Goal: Communication & Community: Participate in discussion

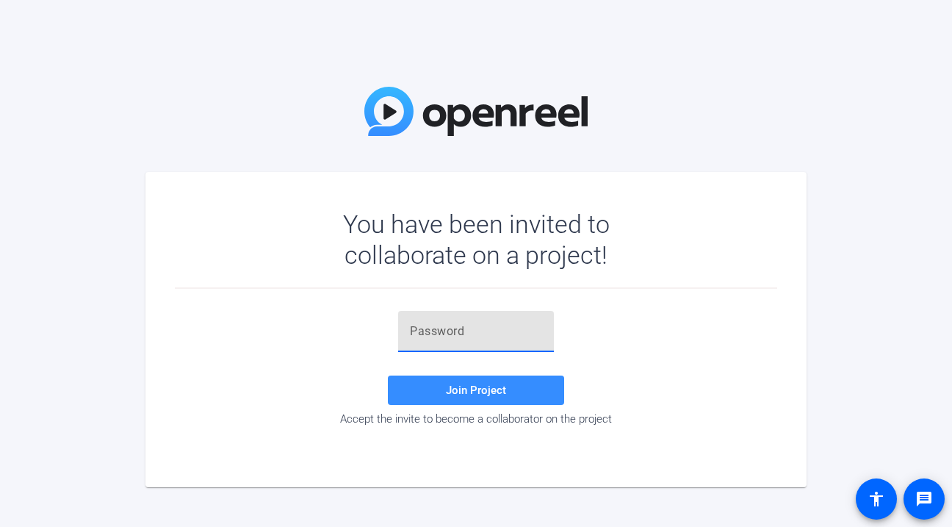
click at [499, 336] on input "text" at bounding box center [476, 331] width 132 height 18
type input "Fx84MX"
click at [479, 397] on span at bounding box center [476, 389] width 176 height 35
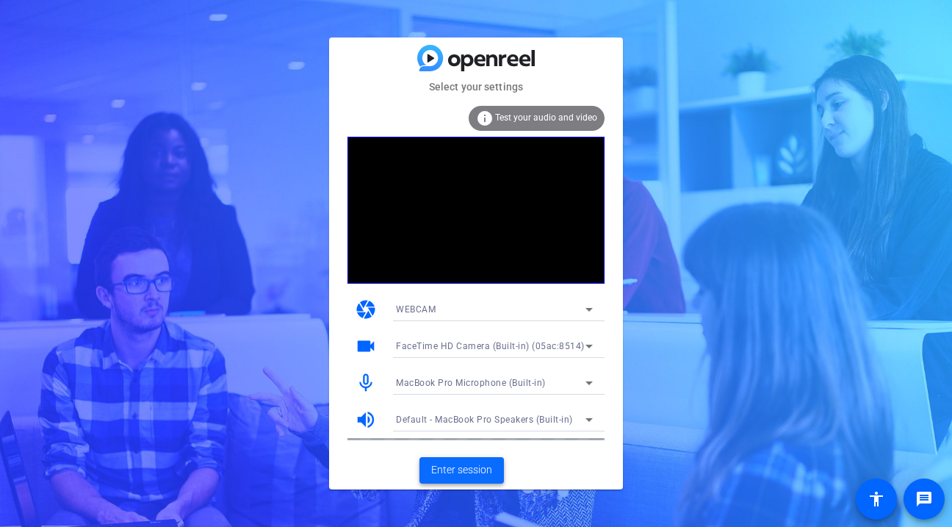
click at [461, 472] on span "Enter session" at bounding box center [461, 469] width 61 height 15
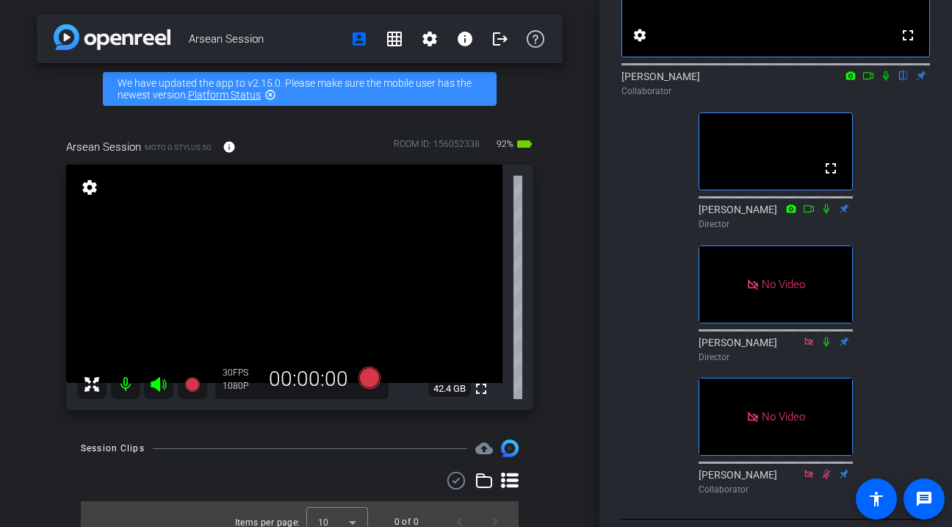
scroll to position [137, 0]
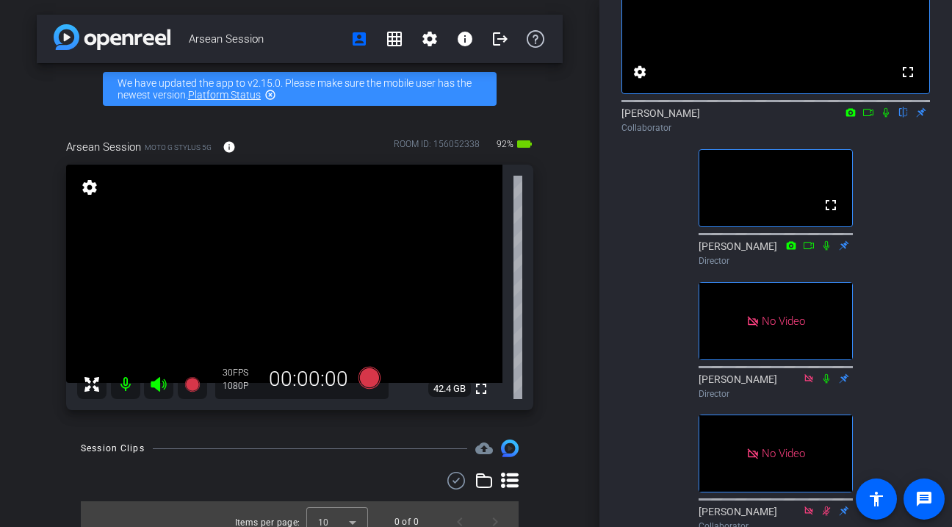
click at [869, 118] on icon at bounding box center [868, 112] width 12 height 10
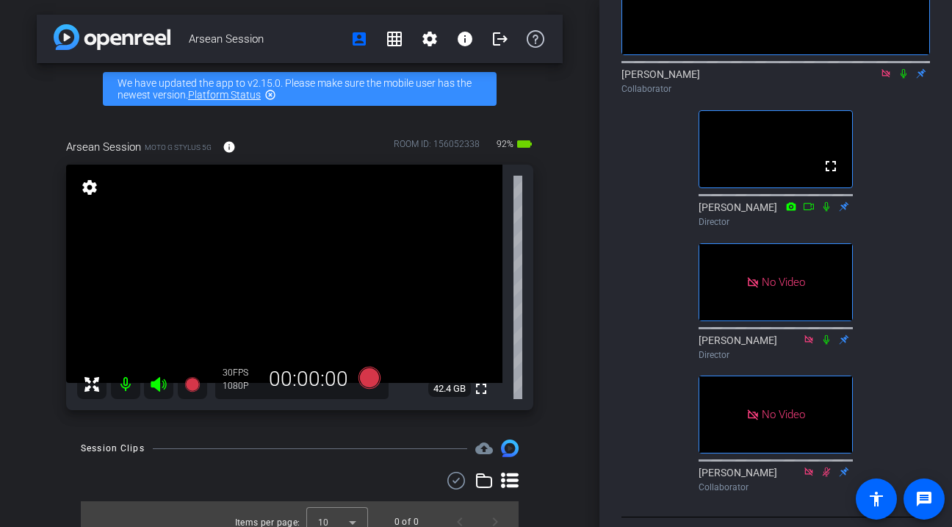
scroll to position [0, 0]
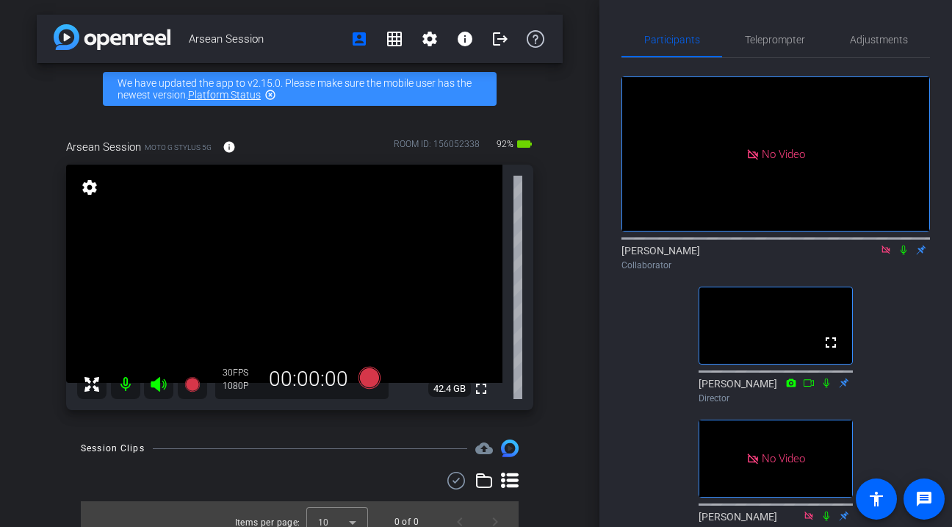
click at [887, 255] on icon at bounding box center [886, 250] width 12 height 10
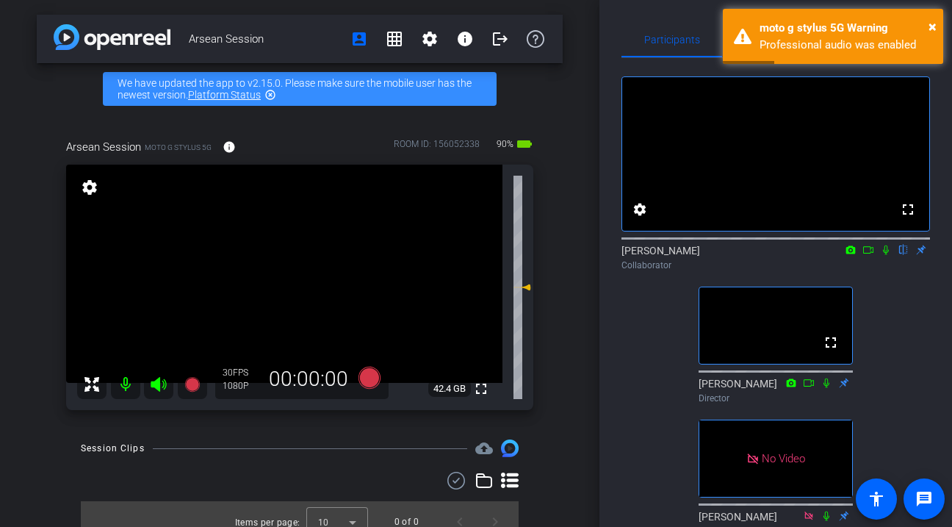
click at [870, 256] on mat-icon at bounding box center [868, 249] width 18 height 13
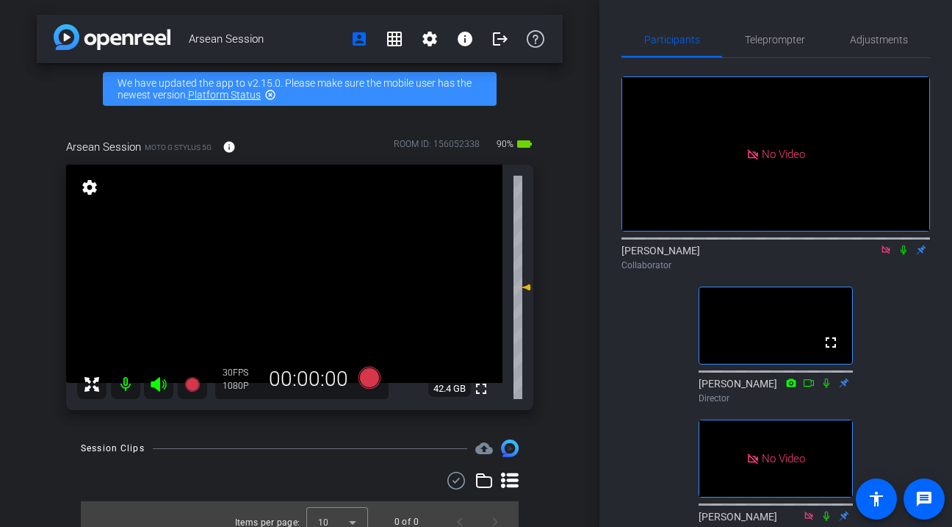
click at [746, 155] on div "No Video" at bounding box center [775, 153] width 59 height 17
click at [884, 255] on icon at bounding box center [886, 250] width 12 height 10
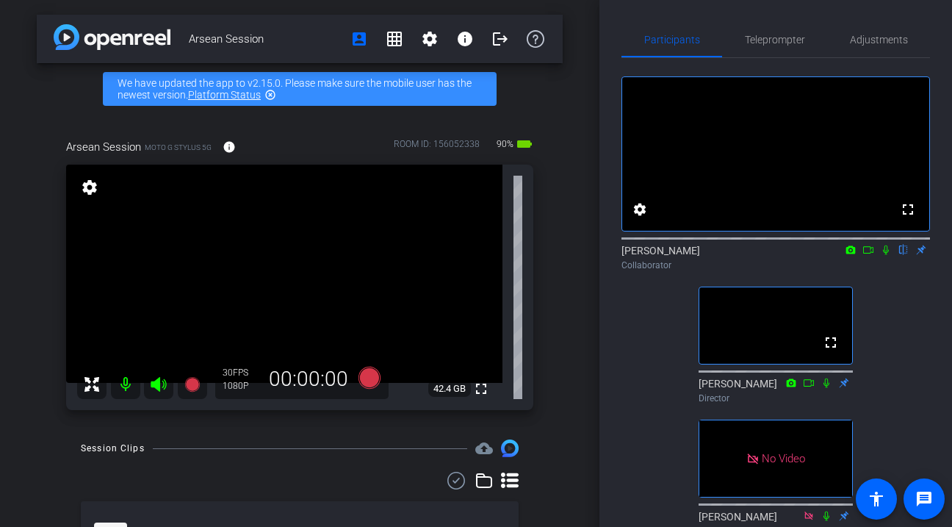
click at [760, 179] on video at bounding box center [775, 154] width 307 height 154
click at [866, 255] on icon at bounding box center [868, 250] width 12 height 10
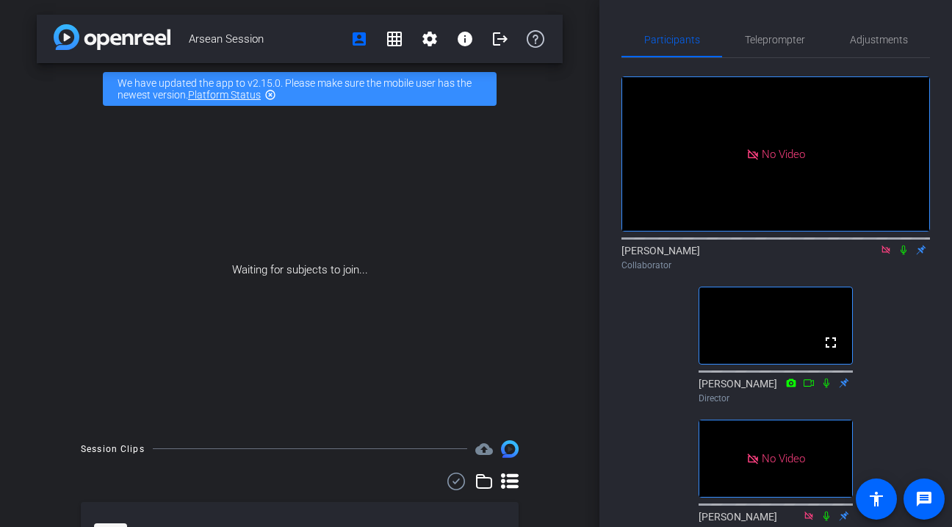
click at [884, 255] on icon at bounding box center [886, 250] width 12 height 10
click at [884, 255] on icon at bounding box center [886, 250] width 6 height 10
click at [886, 255] on icon at bounding box center [886, 250] width 12 height 10
click at [887, 255] on icon at bounding box center [886, 250] width 12 height 10
click at [884, 255] on icon at bounding box center [886, 250] width 12 height 10
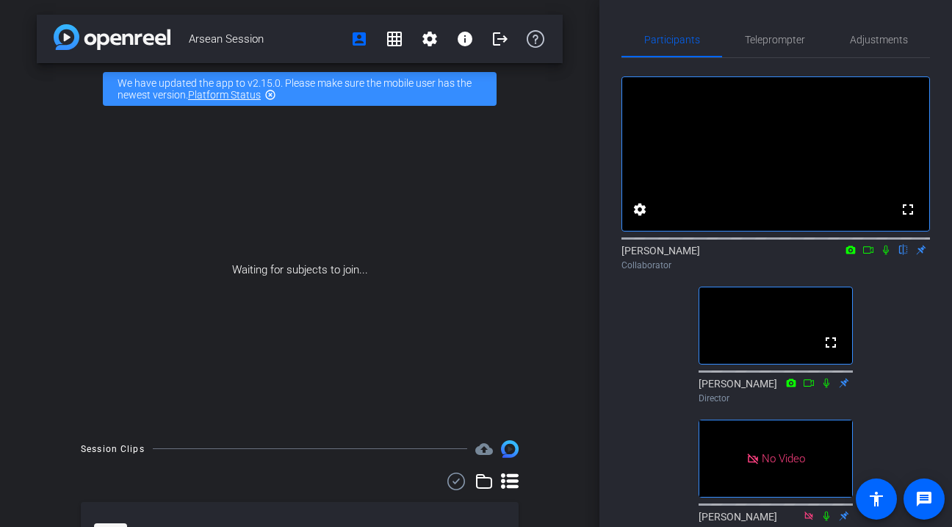
click at [884, 255] on icon at bounding box center [886, 250] width 6 height 10
click at [884, 255] on icon at bounding box center [886, 250] width 8 height 10
click at [884, 255] on icon at bounding box center [886, 250] width 12 height 10
click at [870, 255] on icon at bounding box center [868, 250] width 12 height 10
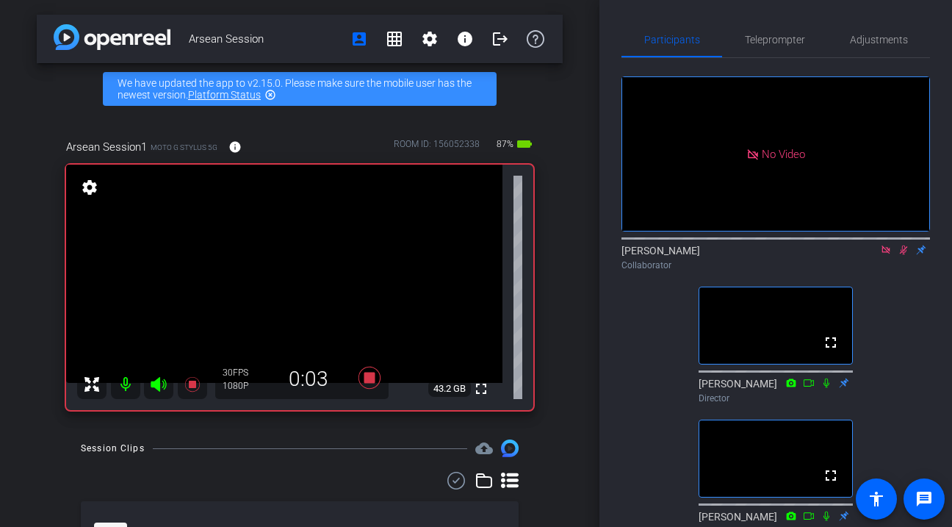
click at [887, 253] on icon at bounding box center [885, 249] width 8 height 8
click at [867, 255] on icon at bounding box center [868, 250] width 12 height 10
click at [885, 255] on icon at bounding box center [886, 250] width 12 height 10
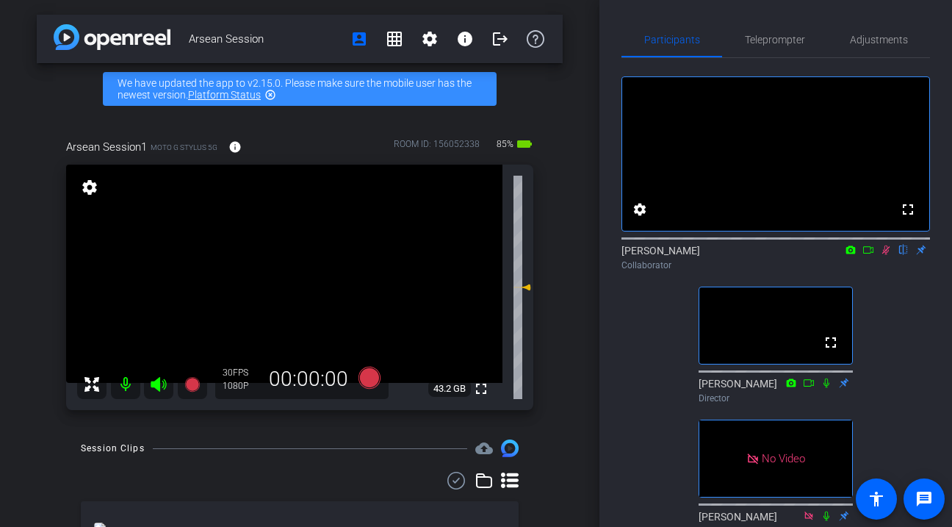
click at [886, 255] on icon at bounding box center [886, 250] width 8 height 10
click at [887, 255] on icon at bounding box center [886, 250] width 12 height 10
click at [887, 255] on icon at bounding box center [886, 250] width 8 height 10
drag, startPoint x: 887, startPoint y: 270, endPoint x: 887, endPoint y: 281, distance: 10.3
click at [887, 255] on icon at bounding box center [886, 250] width 12 height 10
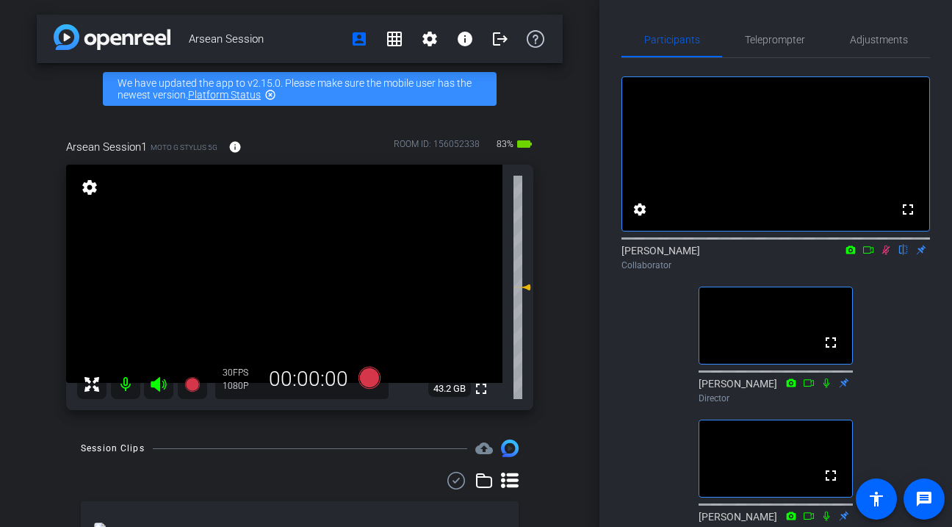
click at [887, 255] on icon at bounding box center [886, 250] width 8 height 10
click at [887, 255] on icon at bounding box center [886, 250] width 12 height 10
click at [884, 255] on icon at bounding box center [886, 250] width 12 height 10
click at [884, 256] on mat-icon at bounding box center [886, 249] width 18 height 13
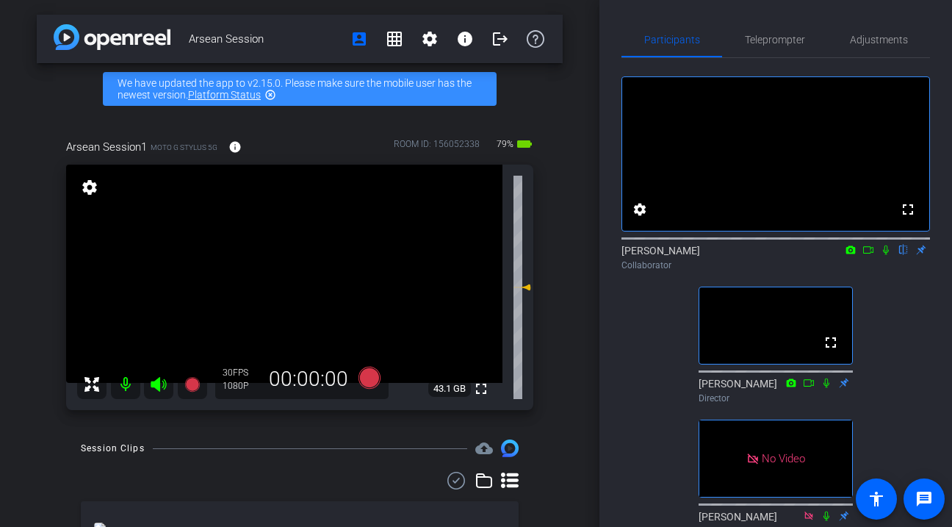
click at [889, 256] on mat-icon at bounding box center [886, 249] width 18 height 13
click at [884, 256] on mat-icon at bounding box center [886, 249] width 18 height 13
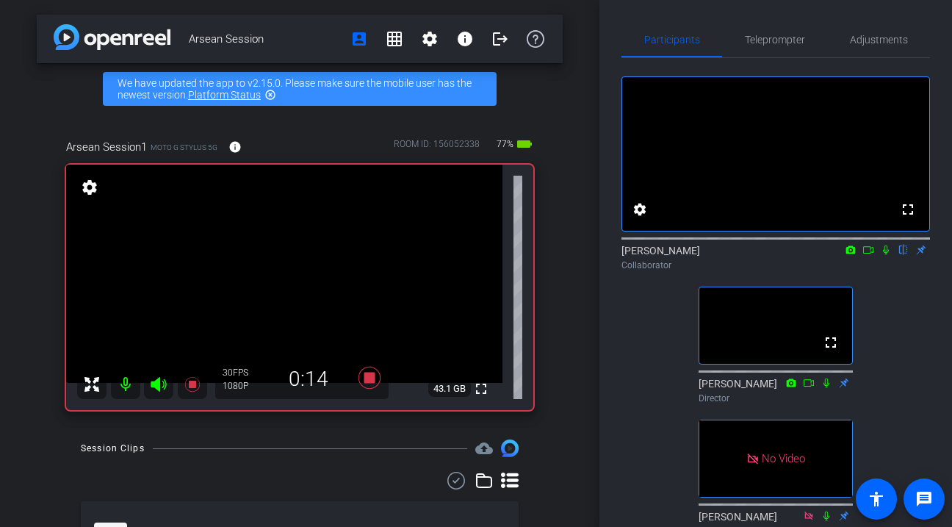
click at [883, 255] on icon at bounding box center [886, 250] width 12 height 10
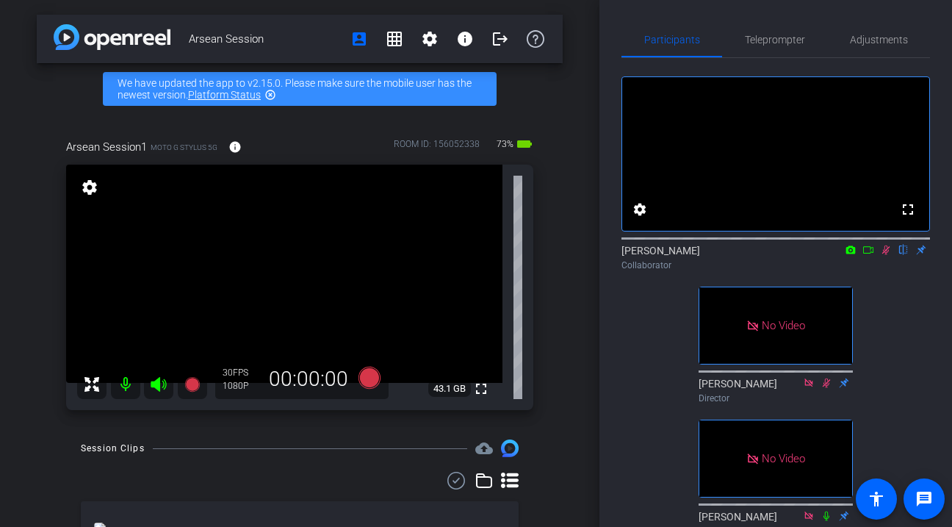
click at [887, 272] on div "[PERSON_NAME] flip Collaborator" at bounding box center [775, 257] width 308 height 29
click at [887, 255] on icon at bounding box center [886, 250] width 8 height 10
click at [889, 255] on icon at bounding box center [886, 250] width 12 height 10
click at [886, 255] on icon at bounding box center [886, 250] width 12 height 10
click at [885, 255] on icon at bounding box center [886, 250] width 12 height 10
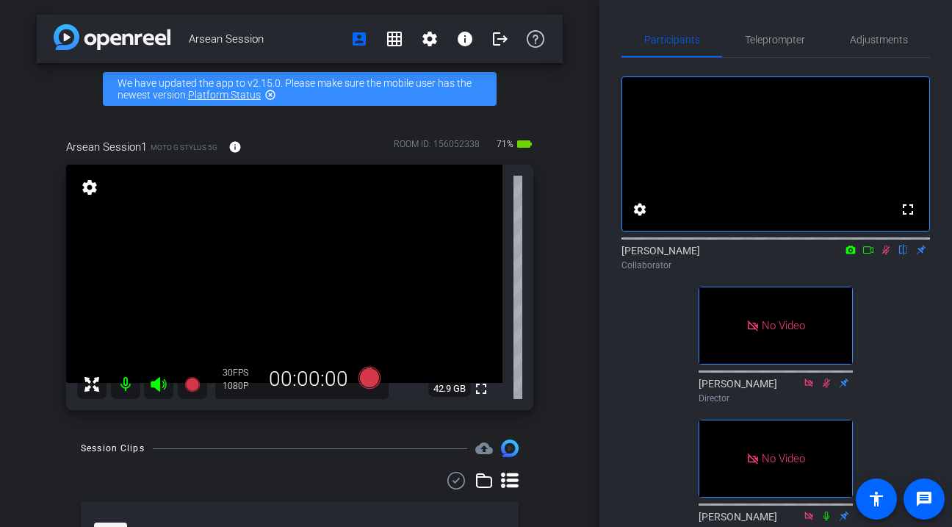
click at [886, 255] on icon at bounding box center [886, 250] width 12 height 10
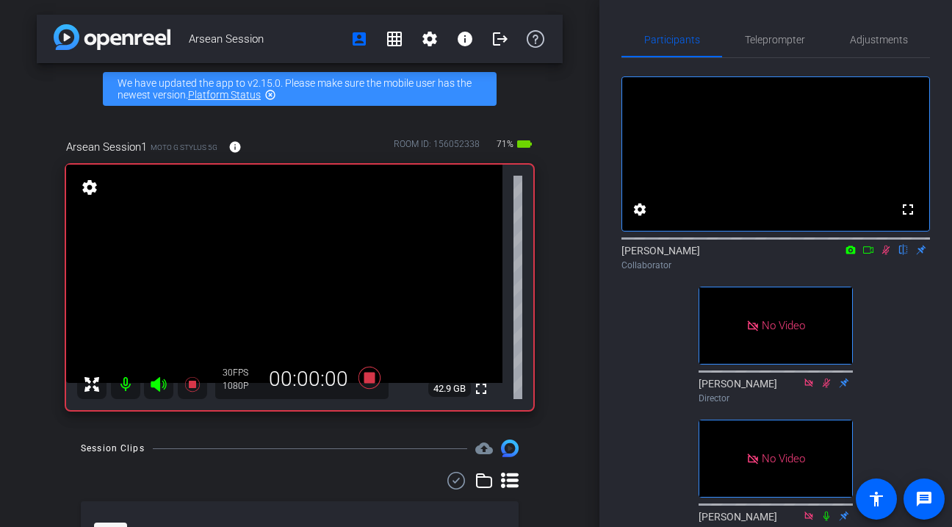
click at [886, 255] on icon at bounding box center [886, 250] width 12 height 10
click at [888, 255] on icon at bounding box center [886, 250] width 12 height 10
click at [887, 255] on icon at bounding box center [886, 250] width 12 height 10
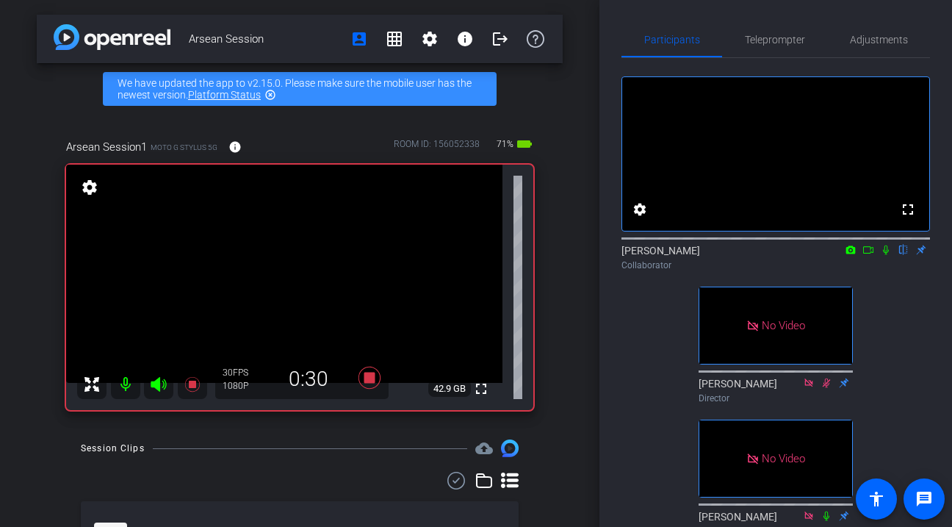
click at [887, 255] on icon at bounding box center [886, 250] width 12 height 10
click at [887, 256] on mat-icon at bounding box center [886, 249] width 18 height 13
click at [884, 272] on div "Collaborator" at bounding box center [775, 265] width 308 height 13
click at [884, 255] on icon at bounding box center [886, 250] width 12 height 10
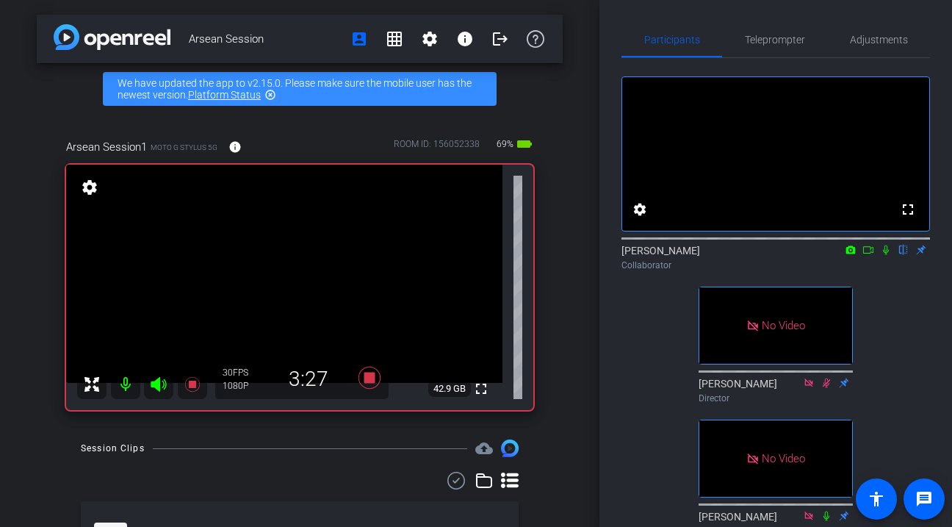
click at [884, 255] on icon at bounding box center [886, 250] width 12 height 10
click at [888, 255] on icon at bounding box center [886, 250] width 12 height 10
click at [885, 255] on icon at bounding box center [886, 250] width 12 height 10
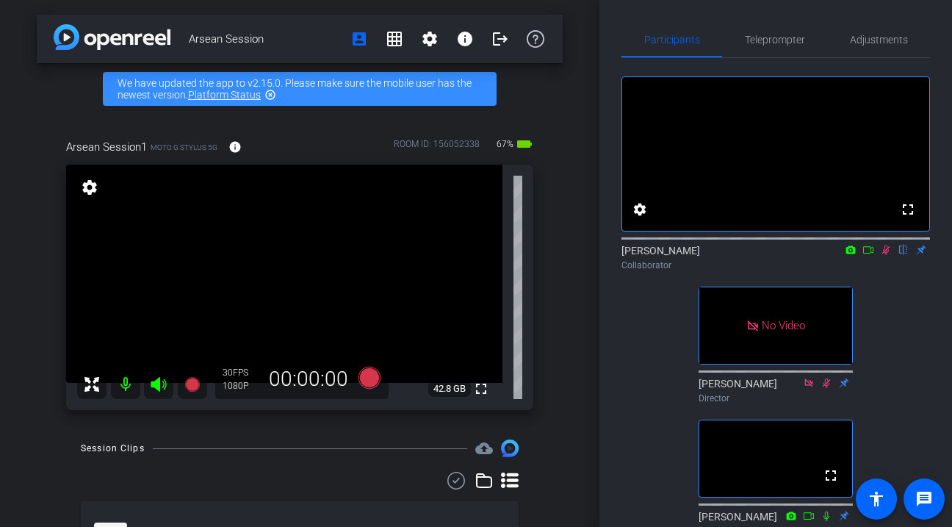
click at [887, 256] on mat-icon at bounding box center [886, 249] width 18 height 13
click at [884, 255] on icon at bounding box center [886, 250] width 12 height 10
click at [884, 255] on icon at bounding box center [886, 250] width 8 height 10
click at [884, 255] on icon at bounding box center [886, 250] width 12 height 10
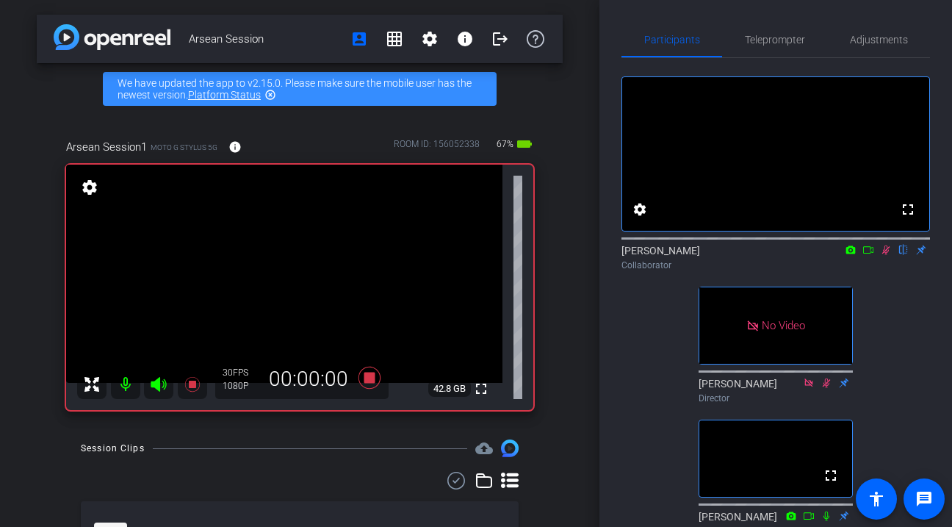
click at [883, 255] on icon at bounding box center [886, 250] width 12 height 10
click at [887, 255] on icon at bounding box center [886, 250] width 6 height 10
click at [885, 255] on icon at bounding box center [886, 250] width 12 height 10
click at [889, 256] on mat-icon at bounding box center [886, 249] width 18 height 13
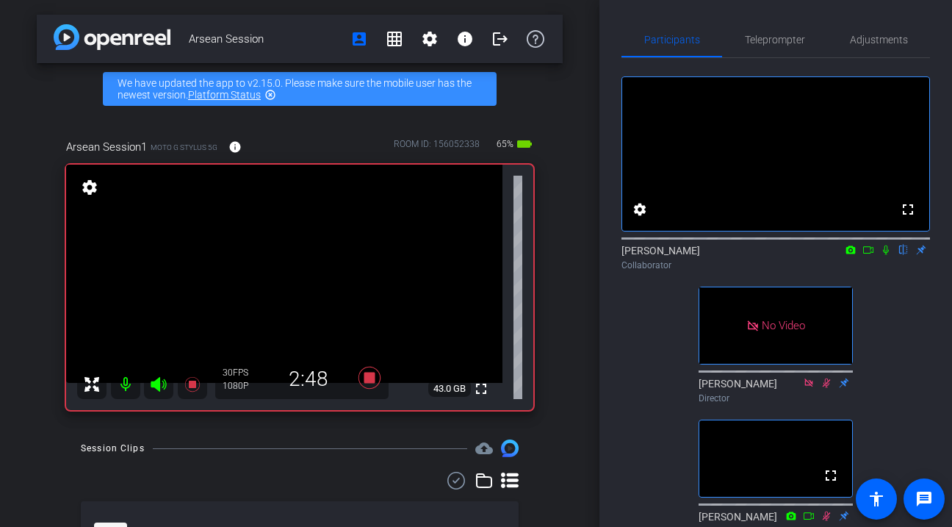
click at [886, 272] on div "[PERSON_NAME] flip Collaborator" at bounding box center [775, 257] width 308 height 29
click at [885, 255] on icon at bounding box center [886, 250] width 12 height 10
click at [887, 255] on icon at bounding box center [886, 250] width 12 height 10
click at [888, 255] on icon at bounding box center [886, 250] width 12 height 10
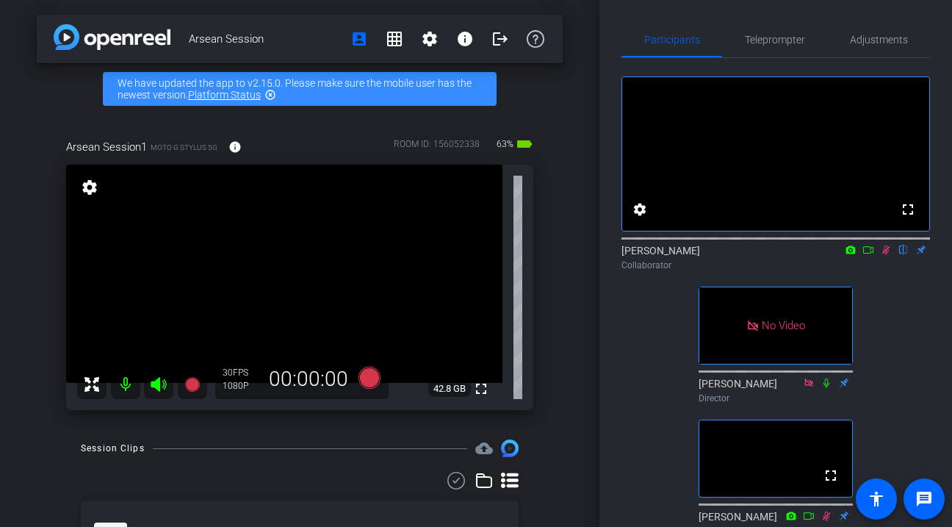
click at [888, 255] on icon at bounding box center [886, 250] width 12 height 10
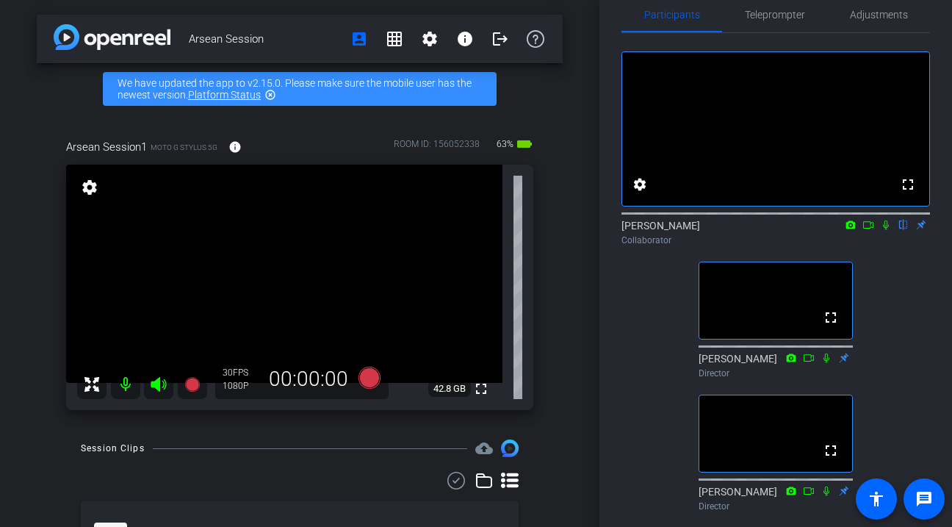
scroll to position [15, 0]
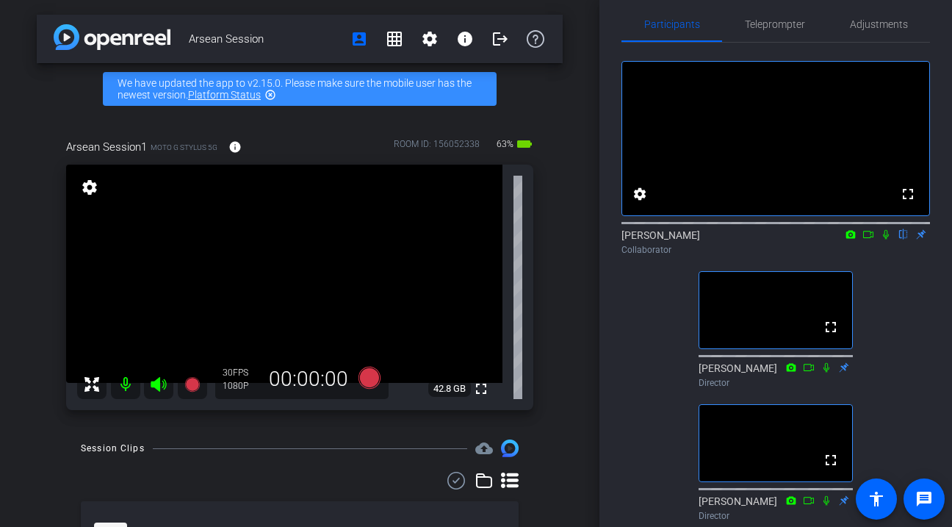
click at [884, 239] on icon at bounding box center [886, 234] width 12 height 10
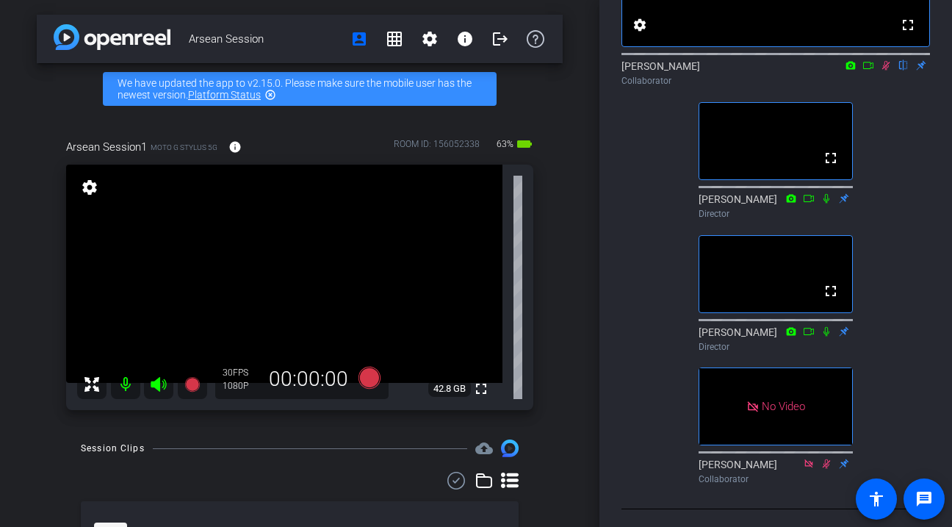
scroll to position [0, 0]
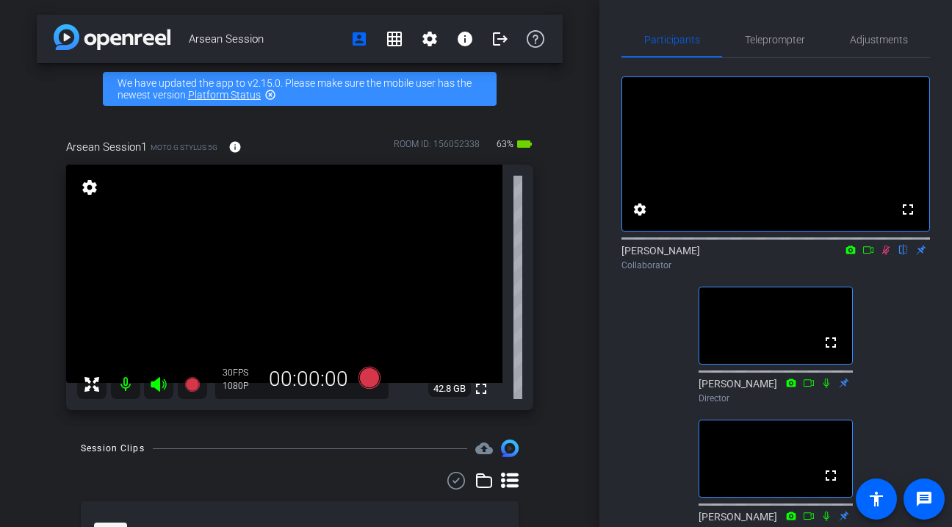
click at [885, 255] on icon at bounding box center [886, 250] width 12 height 10
click at [889, 255] on icon at bounding box center [886, 250] width 12 height 10
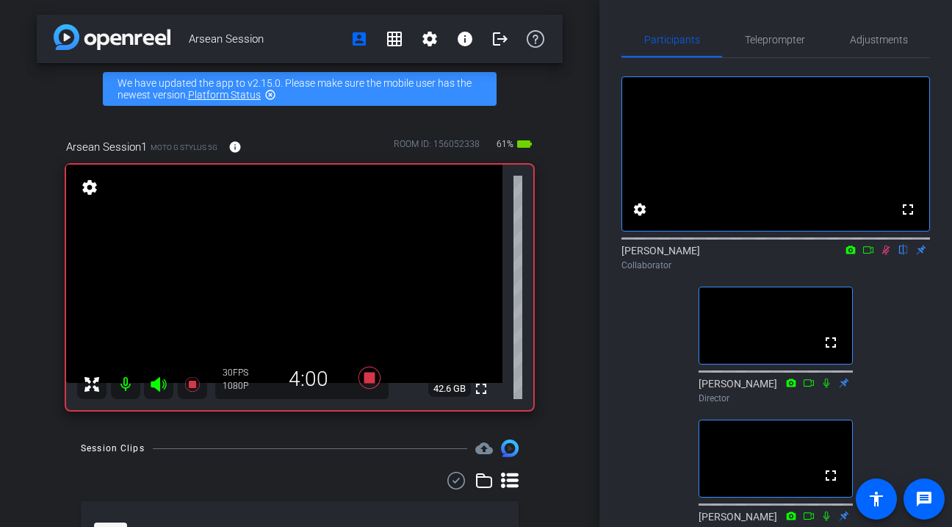
click at [890, 255] on icon at bounding box center [886, 250] width 12 height 10
click at [887, 255] on icon at bounding box center [886, 250] width 12 height 10
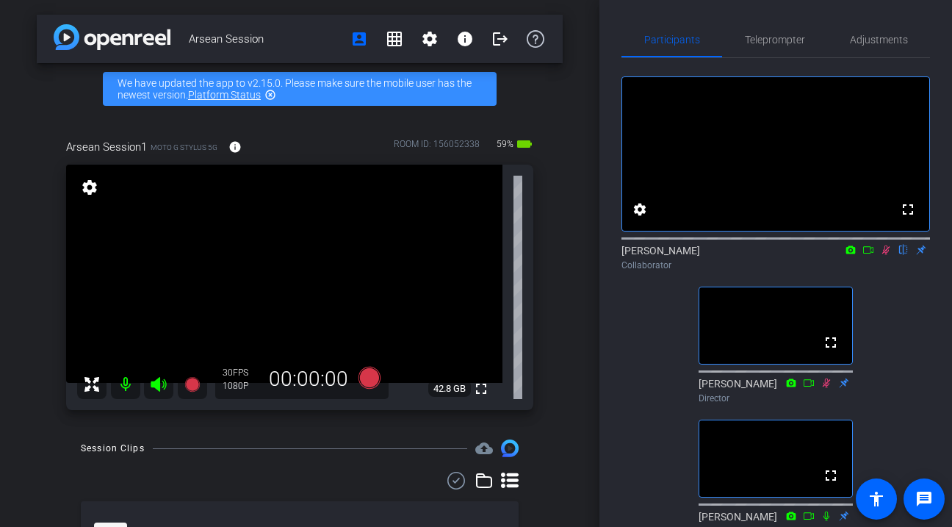
click at [887, 256] on mat-icon at bounding box center [886, 249] width 18 height 13
click at [884, 255] on icon at bounding box center [886, 250] width 12 height 10
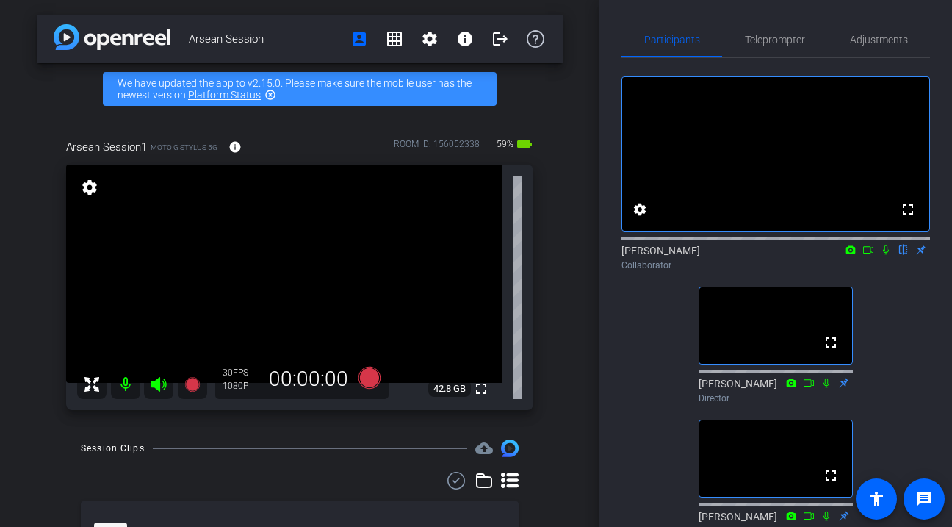
click at [884, 255] on icon at bounding box center [886, 250] width 6 height 10
click at [884, 255] on icon at bounding box center [886, 250] width 12 height 10
click at [884, 255] on icon at bounding box center [886, 250] width 6 height 10
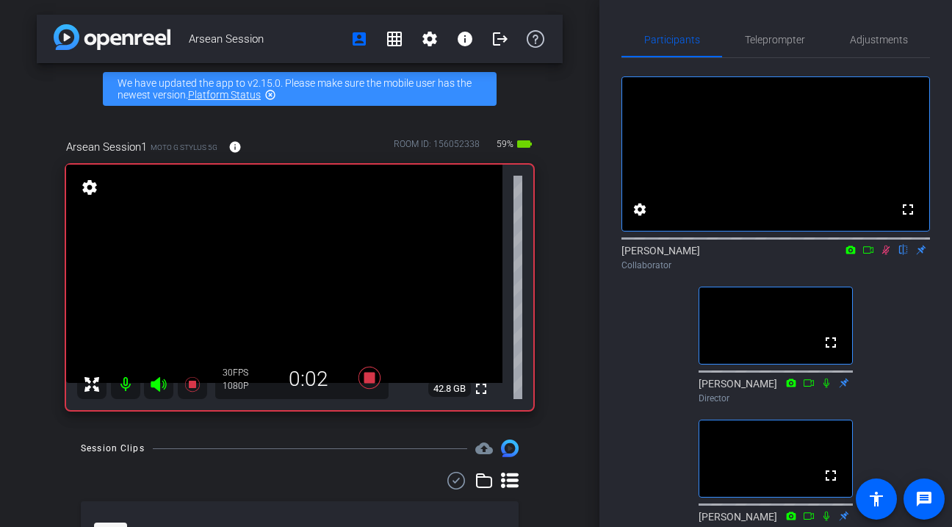
click at [870, 256] on mat-icon at bounding box center [868, 249] width 18 height 13
click at [887, 253] on icon at bounding box center [885, 249] width 8 height 8
click at [872, 253] on icon at bounding box center [868, 249] width 10 height 7
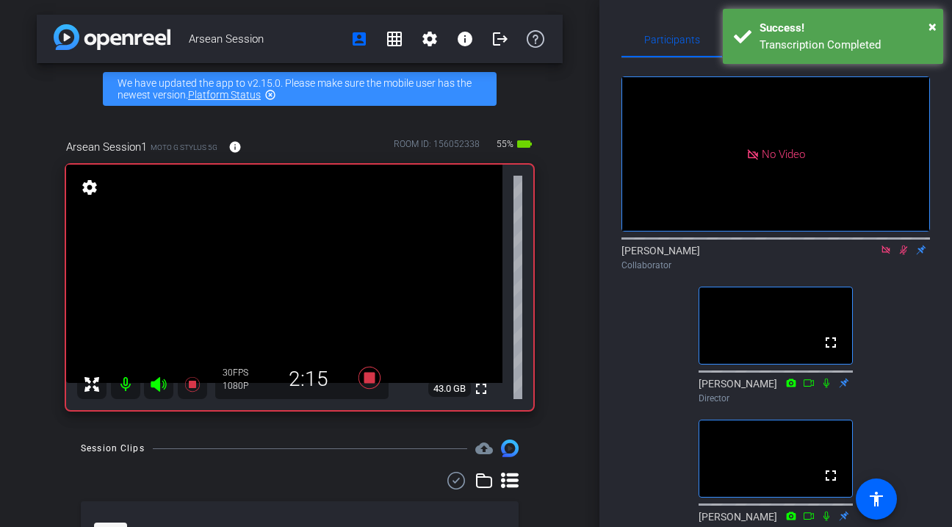
click at [903, 255] on icon at bounding box center [904, 250] width 12 height 10
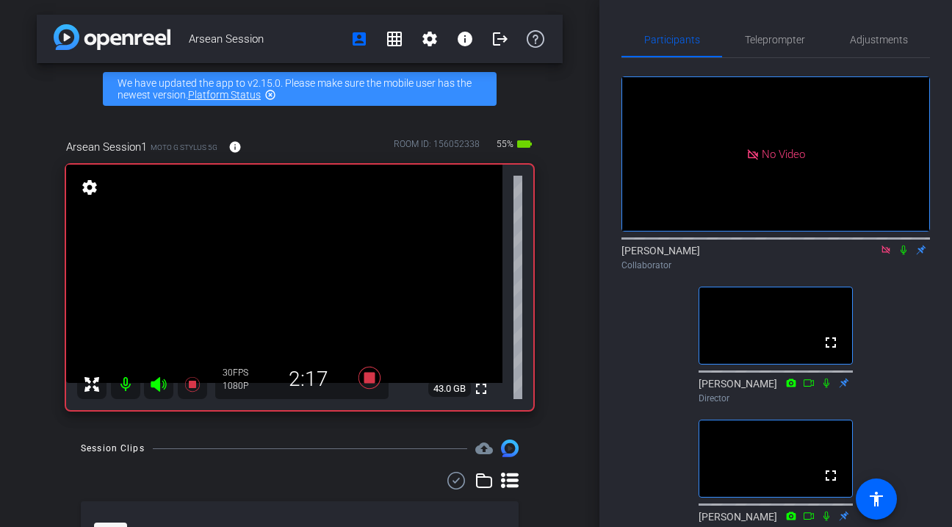
click at [903, 255] on icon at bounding box center [904, 250] width 12 height 10
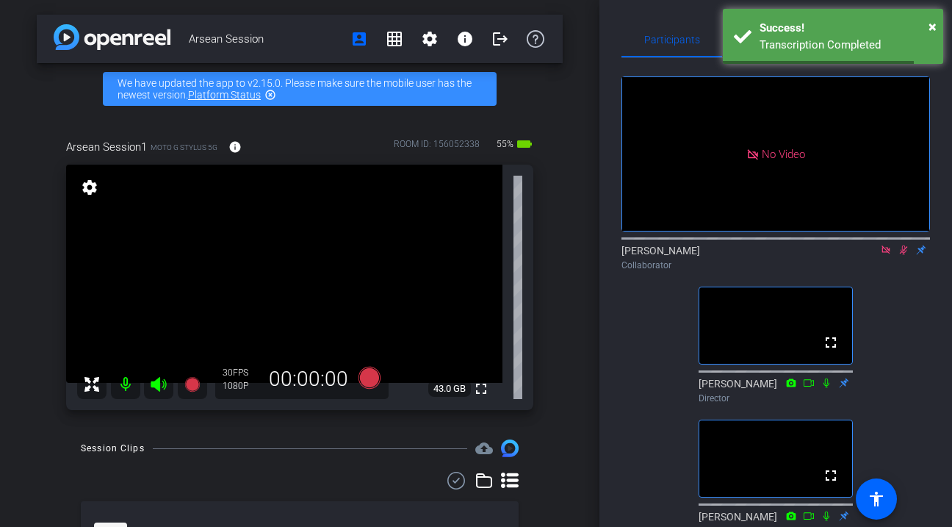
click at [886, 253] on icon at bounding box center [885, 249] width 8 height 8
click at [885, 255] on icon at bounding box center [886, 250] width 8 height 10
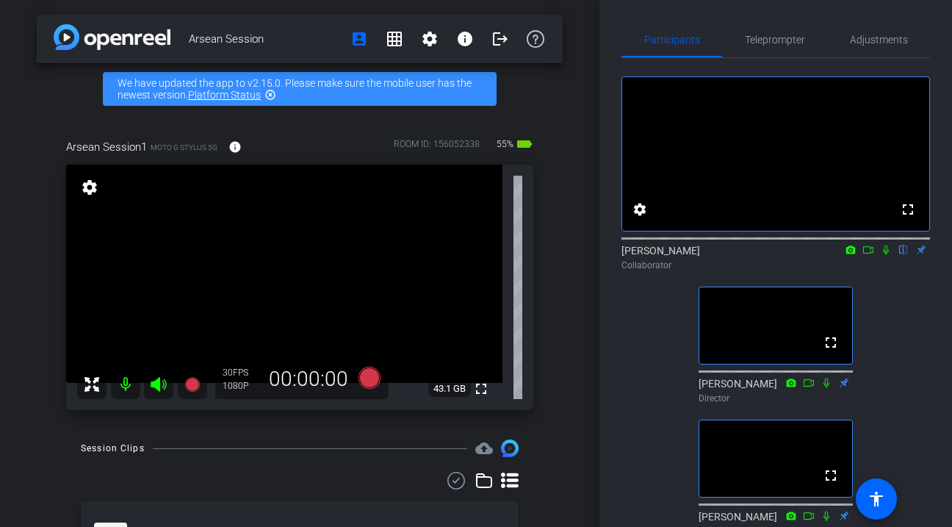
click at [885, 255] on icon at bounding box center [886, 250] width 6 height 10
click at [884, 255] on icon at bounding box center [886, 250] width 12 height 10
